Goal: Information Seeking & Learning: Understand process/instructions

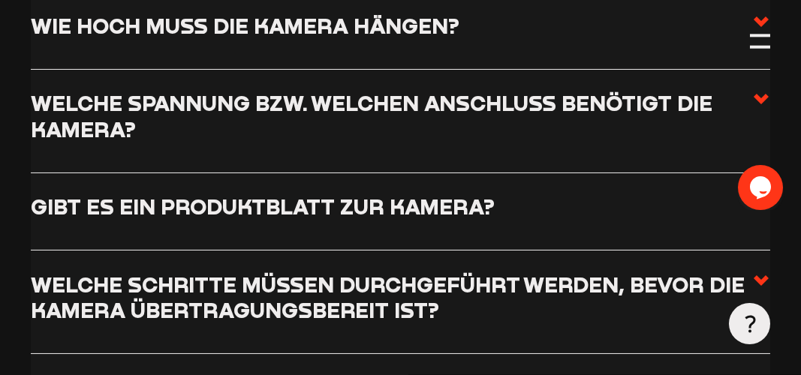
scroll to position [1051, 0]
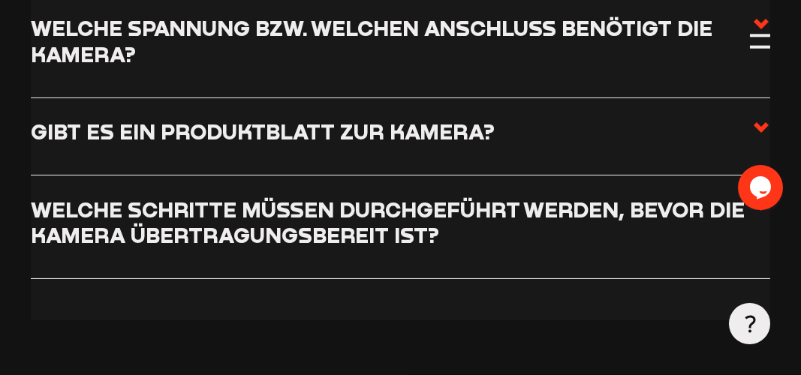
click at [693, 202] on h3 "Welche Schritte müssen durchgeführt werden, bevor die Kamera übertragungsbereit…" at bounding box center [391, 222] width 721 height 51
click at [0, 0] on input "Welche Schritte müssen durchgeführt werden, bevor die Kamera übertragungsbereit…" at bounding box center [0, 0] width 0 height 0
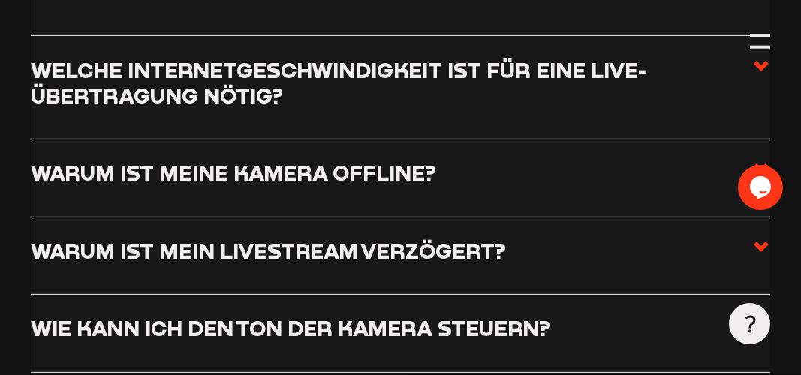
scroll to position [2027, 0]
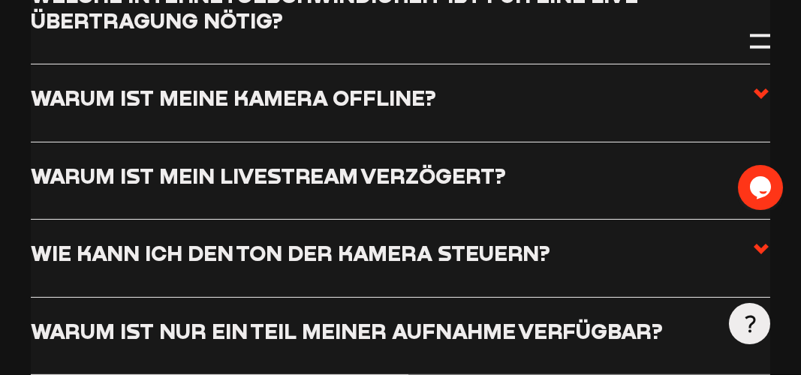
click at [348, 220] on li "Wie kann ich den Ton der Kamera steuern? Für Sport-Übertragungen ist es unserer…" at bounding box center [401, 258] width 740 height 77
click at [338, 240] on h3 "Wie kann ich den Ton der Kamera steuern?" at bounding box center [291, 253] width 520 height 26
click at [0, 0] on input "Wie kann ich den Ton der Kamera steuern?" at bounding box center [0, 0] width 0 height 0
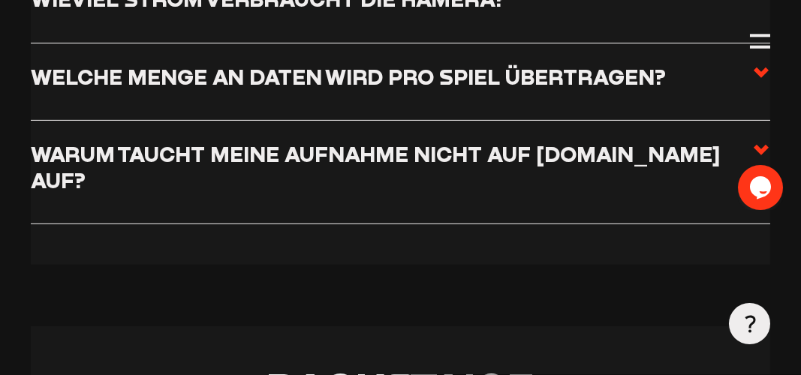
scroll to position [2319, 0]
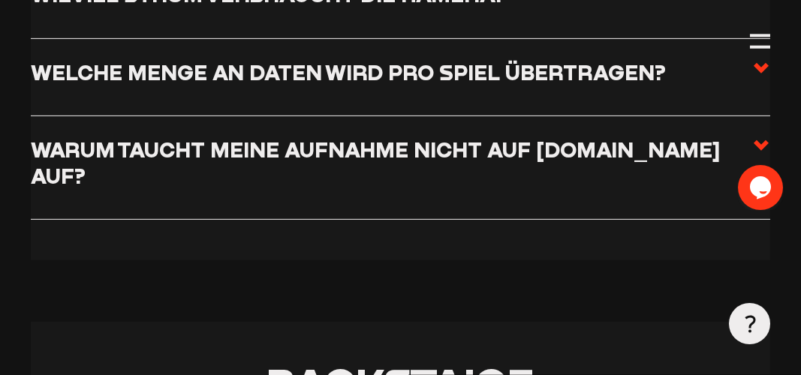
click at [317, 161] on h3 "Warum taucht meine Aufnahme nicht auf [DOMAIN_NAME] auf?" at bounding box center [391, 162] width 721 height 51
click at [0, 0] on input "Warum taucht meine Aufnahme nicht auf [DOMAIN_NAME] auf?" at bounding box center [0, 0] width 0 height 0
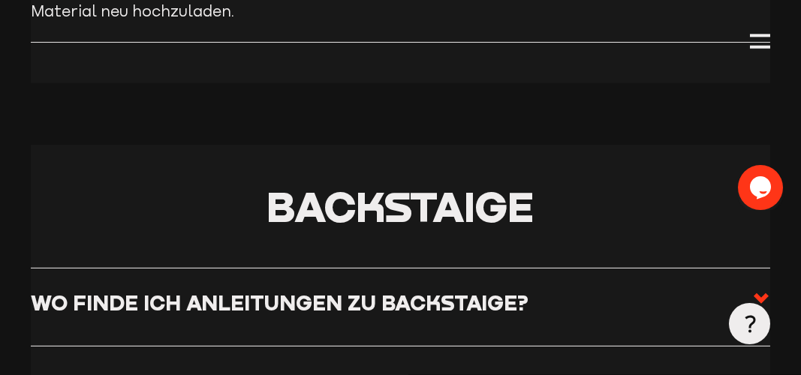
scroll to position [2591, 0]
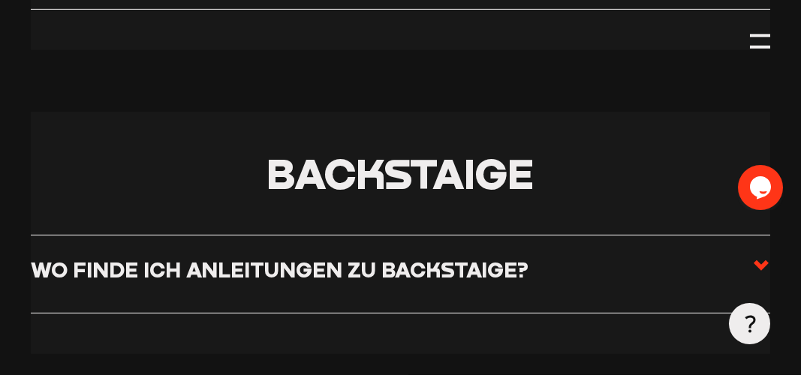
click at [316, 257] on h3 "Wo finde ich Anleitungen zu Backstaige?" at bounding box center [280, 270] width 498 height 26
click at [0, 0] on input "Wo finde ich Anleitungen zu Backstaige?" at bounding box center [0, 0] width 0 height 0
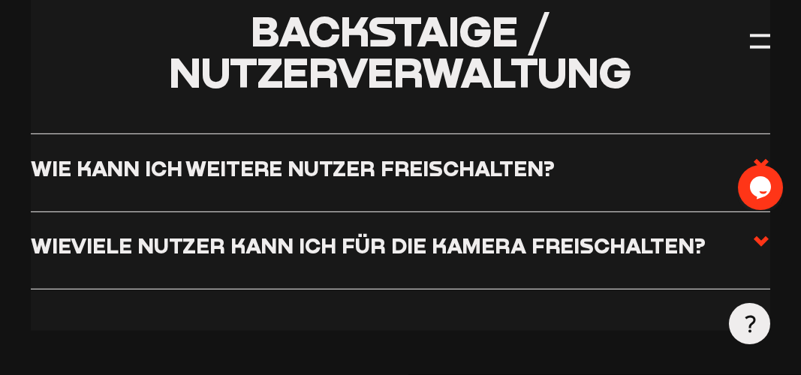
scroll to position [2967, 0]
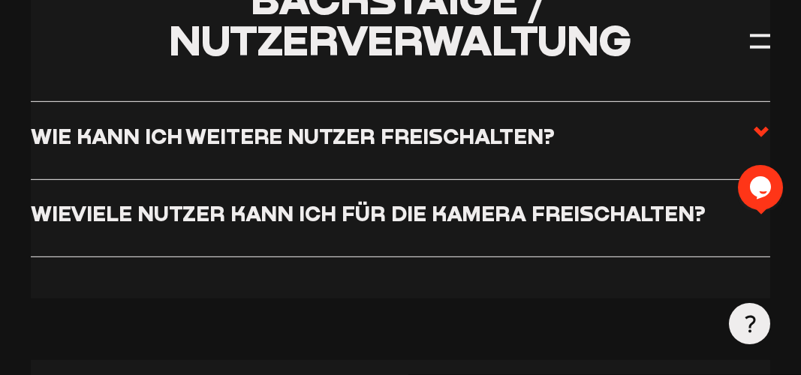
click at [324, 123] on h3 "Wie kann ich weitere Nutzer freischalten?" at bounding box center [293, 136] width 524 height 26
click at [0, 0] on input "Wie kann ich weitere Nutzer freischalten?" at bounding box center [0, 0] width 0 height 0
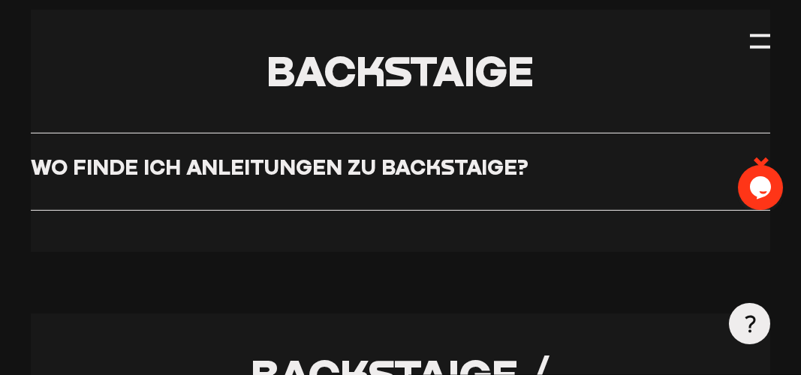
scroll to position [2379, 0]
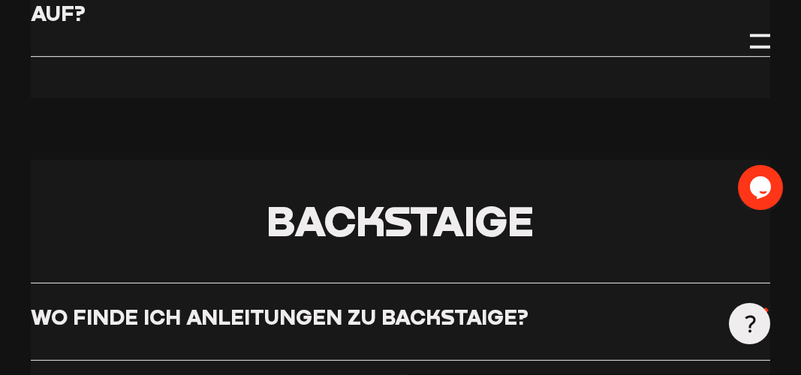
click at [375, 211] on span "Backstaige" at bounding box center [400, 220] width 267 height 50
click at [124, 304] on h3 "Wo finde ich Anleitungen zu Backstaige?" at bounding box center [280, 317] width 498 height 26
click at [0, 0] on input "Wo finde ich Anleitungen zu Backstaige?" at bounding box center [0, 0] width 0 height 0
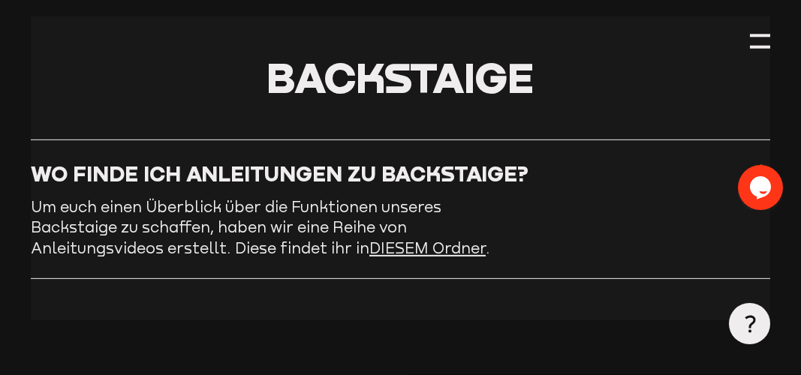
scroll to position [2529, 0]
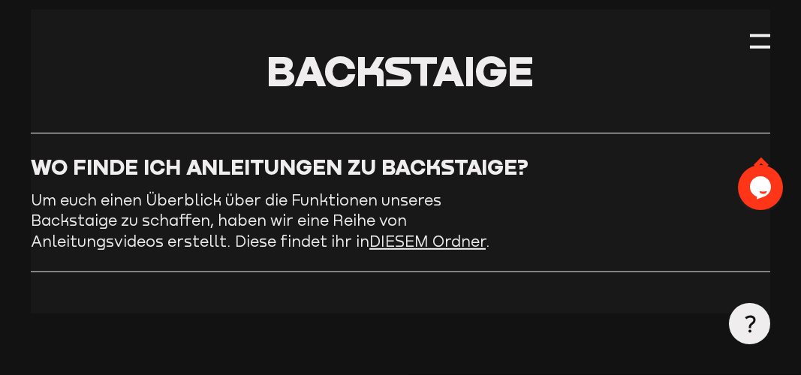
click at [369, 233] on link "DIESEM Ordner" at bounding box center [427, 241] width 116 height 17
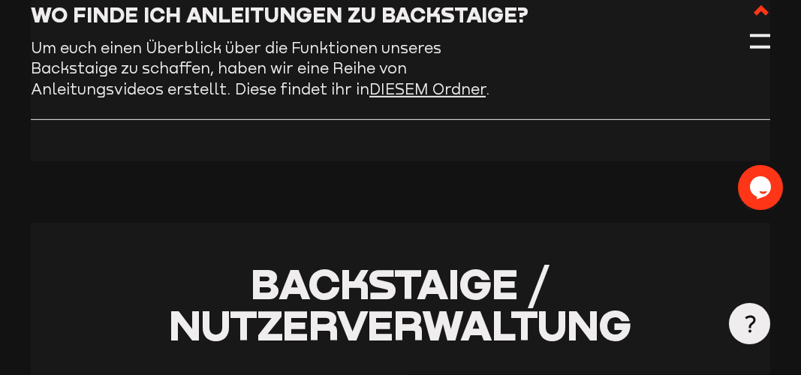
scroll to position [2604, 0]
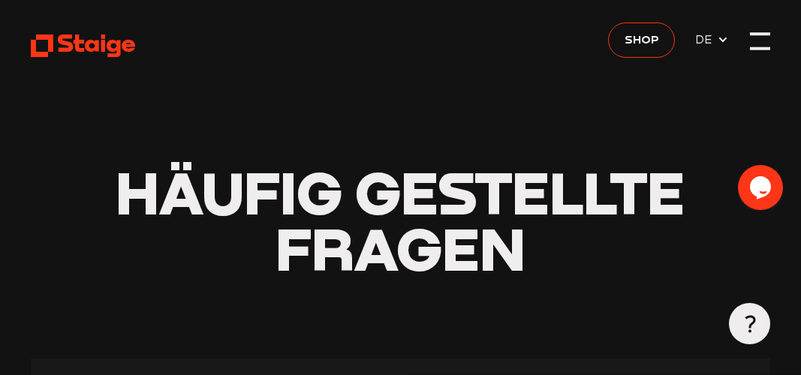
click at [766, 42] on div at bounding box center [760, 41] width 20 height 20
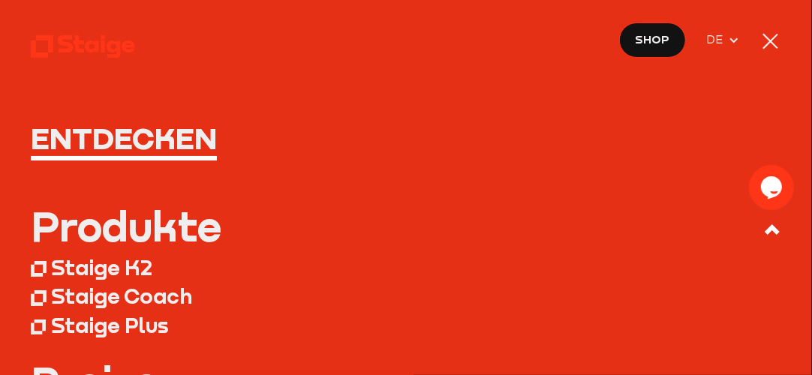
click at [769, 36] on div at bounding box center [771, 41] width 20 height 20
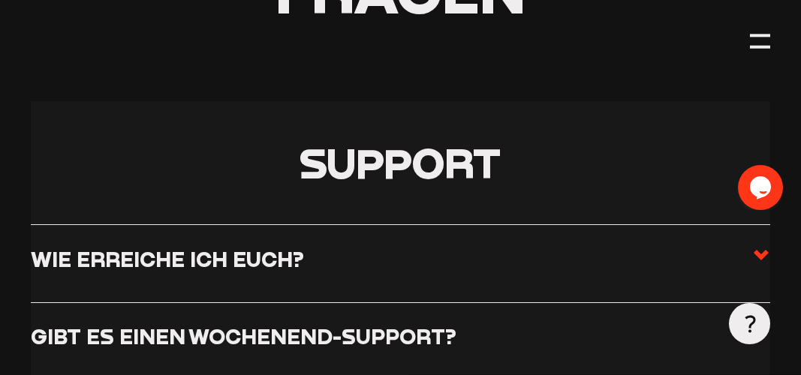
scroll to position [225, 0]
